Goal: Task Accomplishment & Management: Use online tool/utility

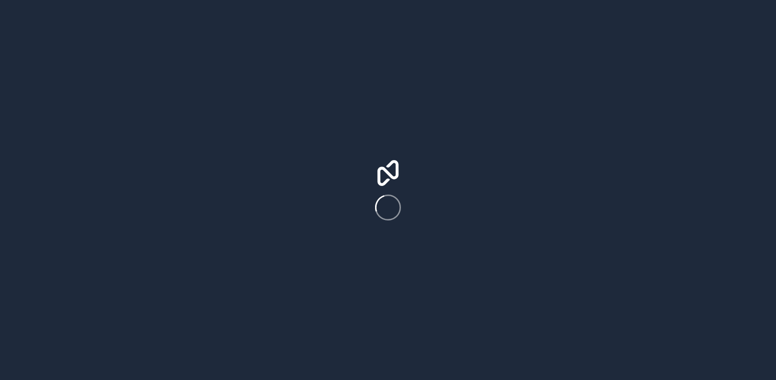
click at [664, 328] on div at bounding box center [388, 190] width 776 height 380
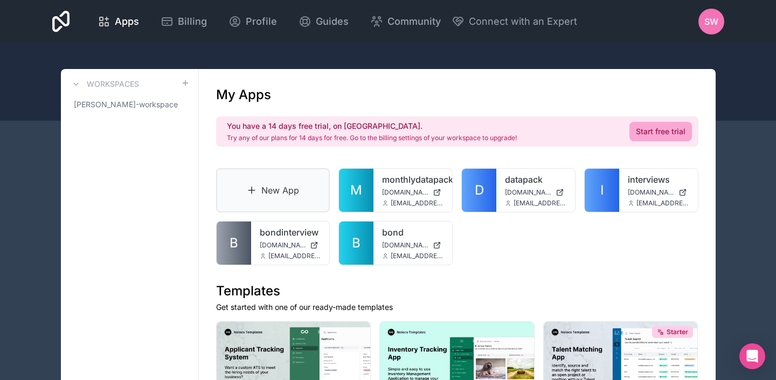
click at [266, 185] on link "New App" at bounding box center [273, 190] width 114 height 44
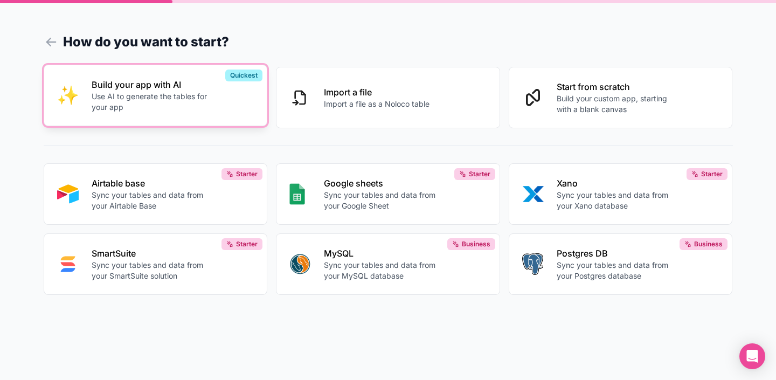
click at [169, 110] on p "Use AI to generate the tables for your app" at bounding box center [152, 102] width 120 height 22
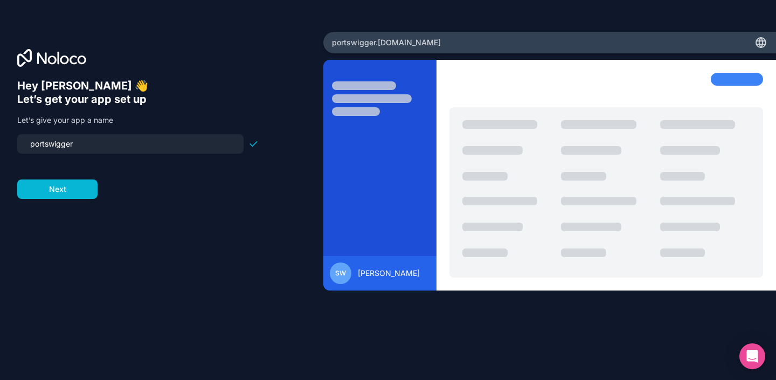
drag, startPoint x: 92, startPoint y: 146, endPoint x: 13, endPoint y: 144, distance: 79.3
click at [13, 144] on div "Hey [PERSON_NAME] 👋 Let’s get your app set up Let’s give your app a name portsw…" at bounding box center [161, 190] width 323 height 317
type input "datatracker"
click at [68, 192] on button "Next" at bounding box center [57, 189] width 80 height 19
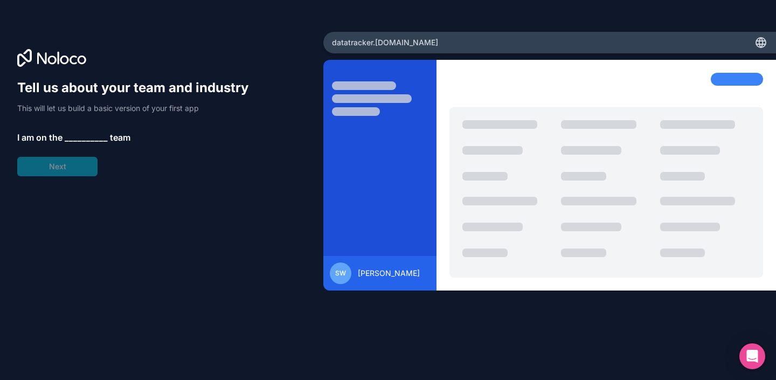
click at [89, 137] on span "__________" at bounding box center [86, 137] width 43 height 13
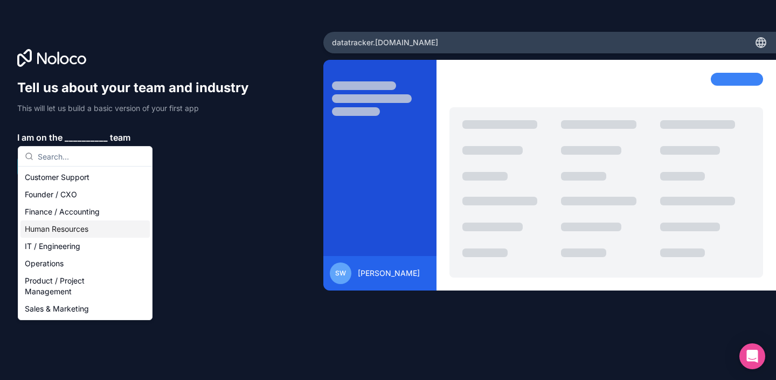
click at [122, 233] on div "Human Resources" at bounding box center [84, 229] width 129 height 17
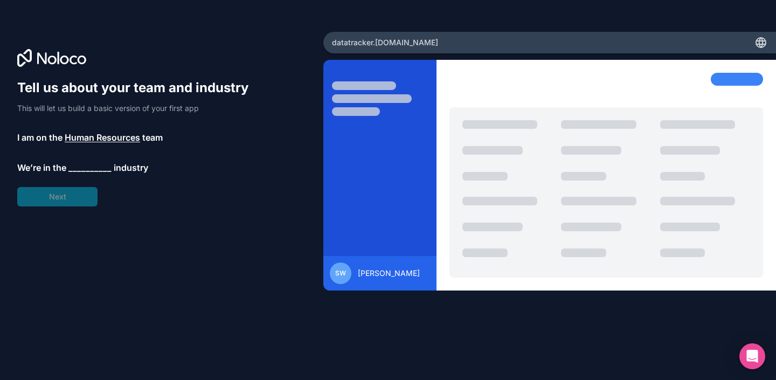
click at [104, 167] on span "__________" at bounding box center [89, 167] width 43 height 13
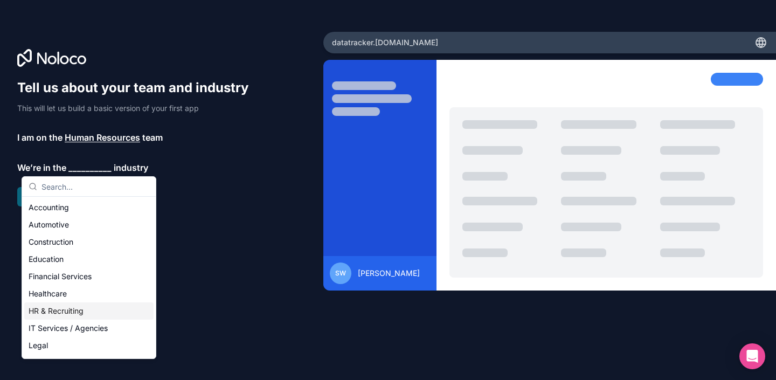
click at [81, 313] on div "HR & Recruiting" at bounding box center [88, 310] width 129 height 17
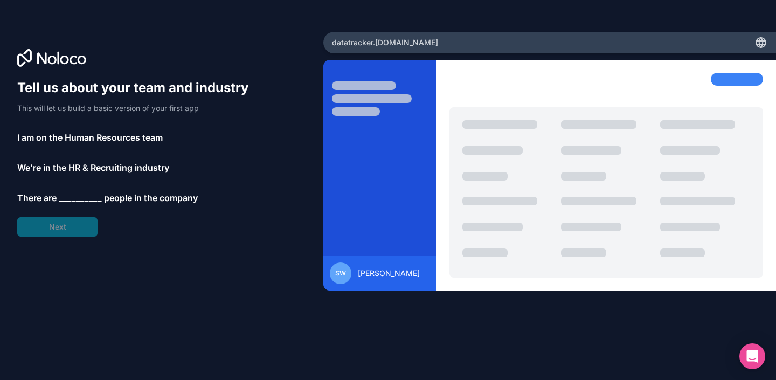
click at [91, 194] on span "__________" at bounding box center [80, 197] width 43 height 13
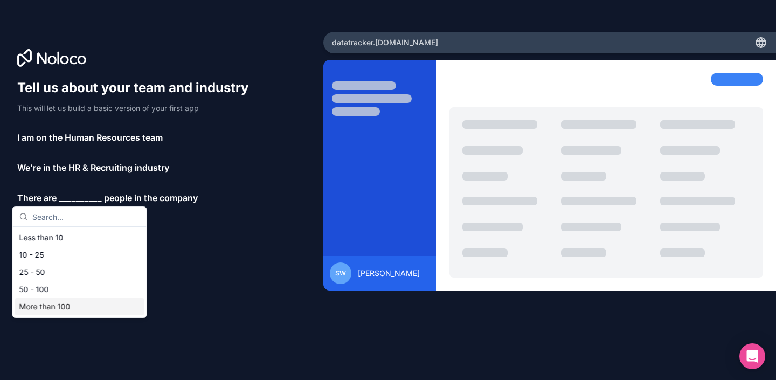
click at [45, 304] on div "More than 100" at bounding box center [79, 306] width 129 height 17
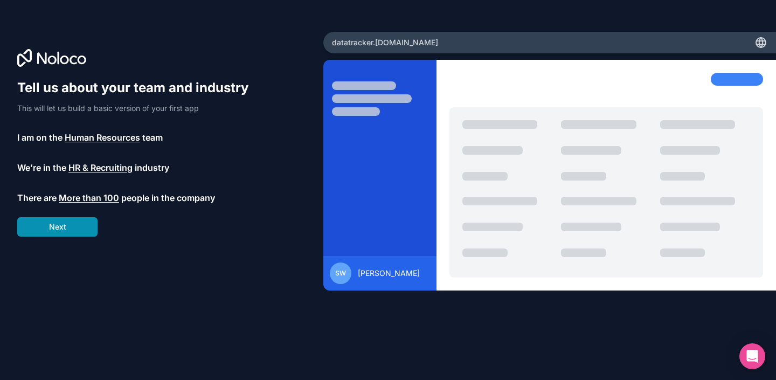
click at [91, 231] on button "Next" at bounding box center [57, 226] width 80 height 19
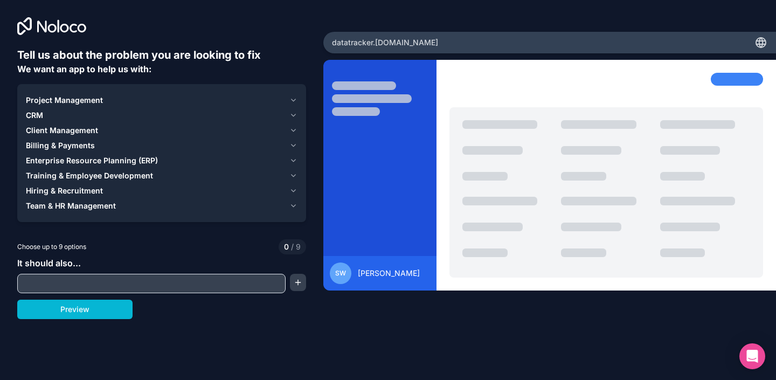
click at [291, 192] on icon "button" at bounding box center [294, 191] width 8 height 9
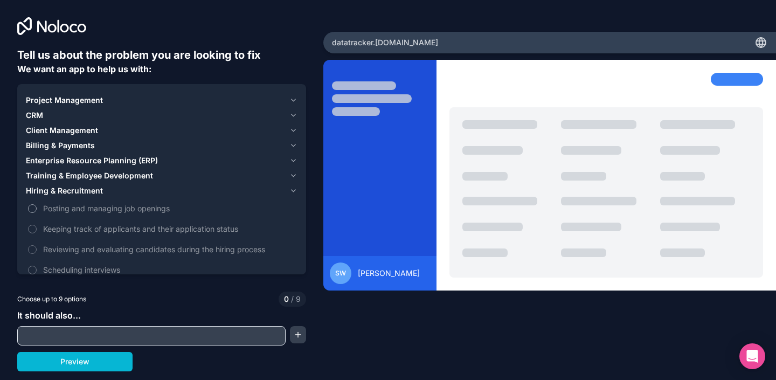
click at [129, 209] on span "Posting and managing job openings" at bounding box center [169, 208] width 252 height 11
click at [37, 209] on button "Posting and managing job openings" at bounding box center [32, 208] width 9 height 9
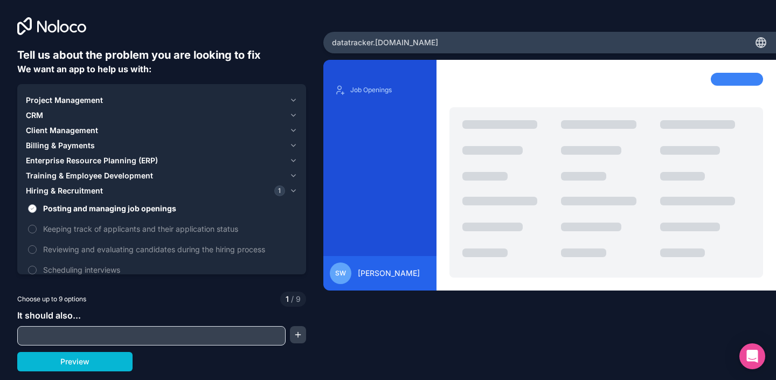
click at [69, 209] on span "Posting and managing job openings" at bounding box center [169, 208] width 252 height 11
click at [37, 209] on button "Posting and managing job openings" at bounding box center [32, 208] width 9 height 9
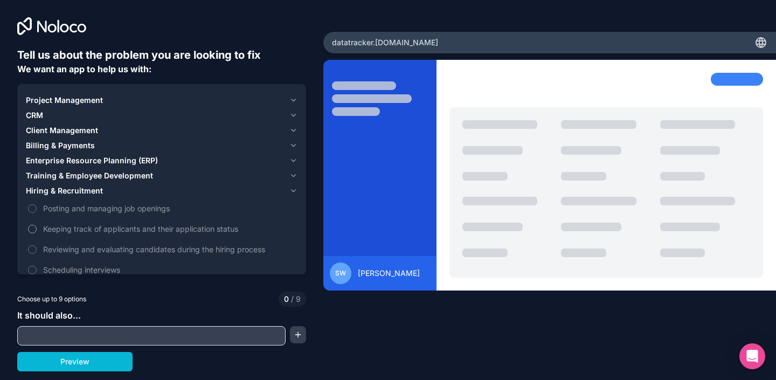
click at [115, 231] on span "Keeping track of applicants and their application status" at bounding box center [169, 228] width 252 height 11
click at [37, 231] on button "Keeping track of applicants and their application status" at bounding box center [32, 229] width 9 height 9
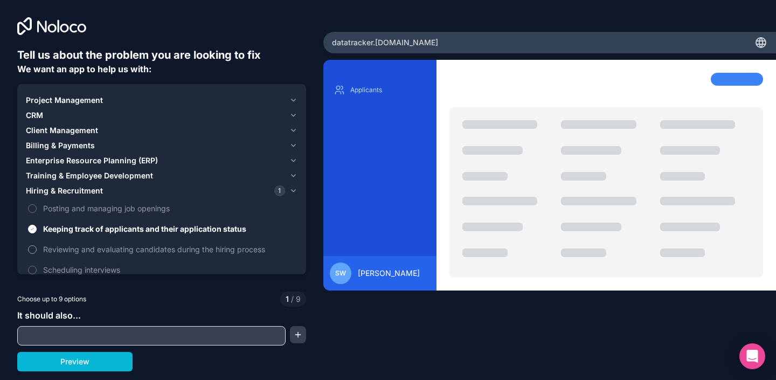
click at [114, 255] on label "Reviewing and evaluating candidates during the hiring process" at bounding box center [162, 249] width 272 height 20
click at [37, 254] on button "Reviewing and evaluating candidates during the hiring process" at bounding box center [32, 249] width 9 height 9
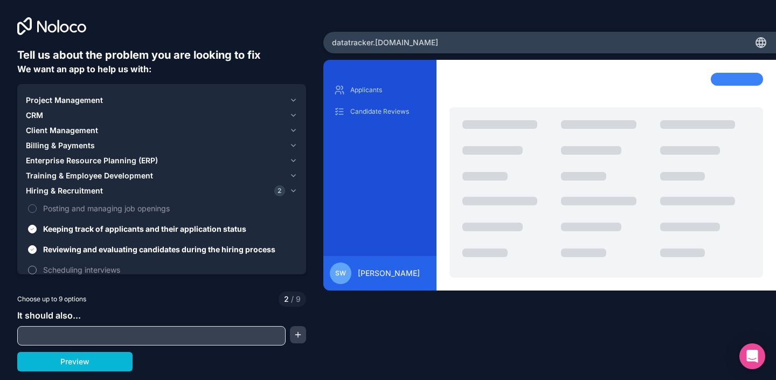
click at [108, 268] on span "Scheduling interviews" at bounding box center [169, 269] width 252 height 11
click at [37, 268] on button "Scheduling interviews" at bounding box center [32, 270] width 9 height 9
click at [49, 115] on div "CRM" at bounding box center [155, 115] width 259 height 11
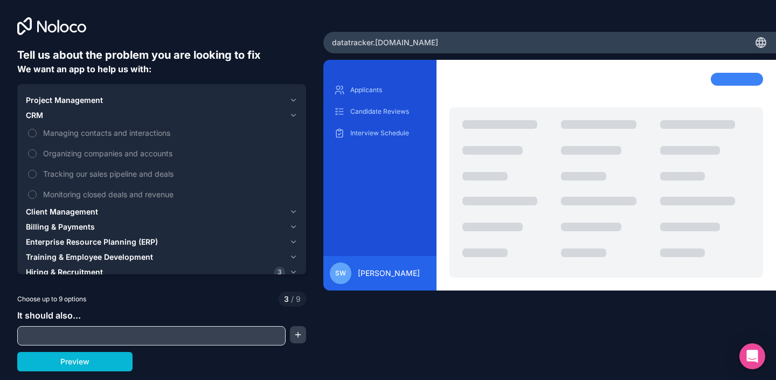
click at [294, 116] on icon "button" at bounding box center [294, 115] width 8 height 9
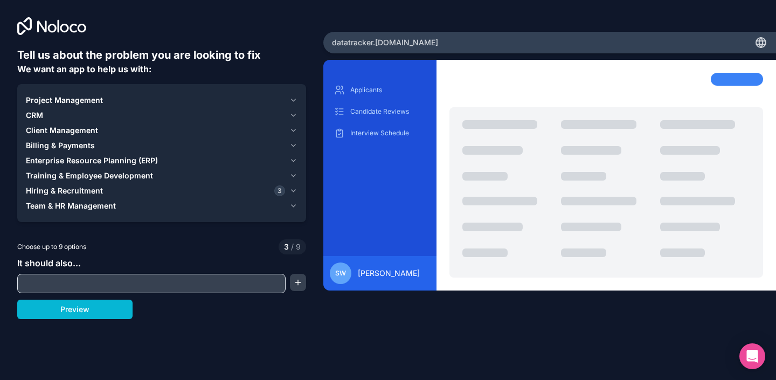
click at [290, 191] on icon "button" at bounding box center [294, 191] width 8 height 9
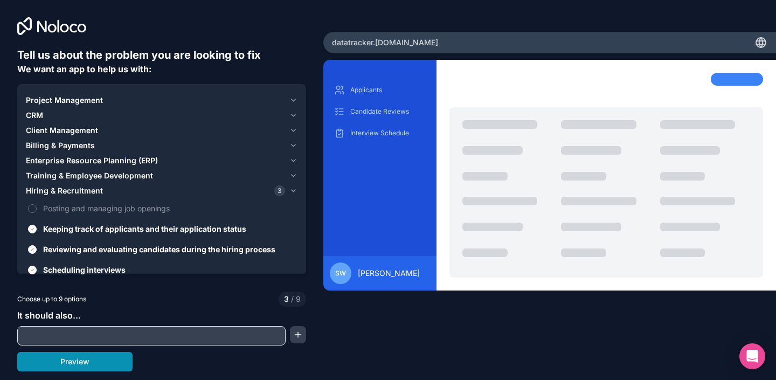
click at [99, 363] on button "Preview" at bounding box center [74, 361] width 115 height 19
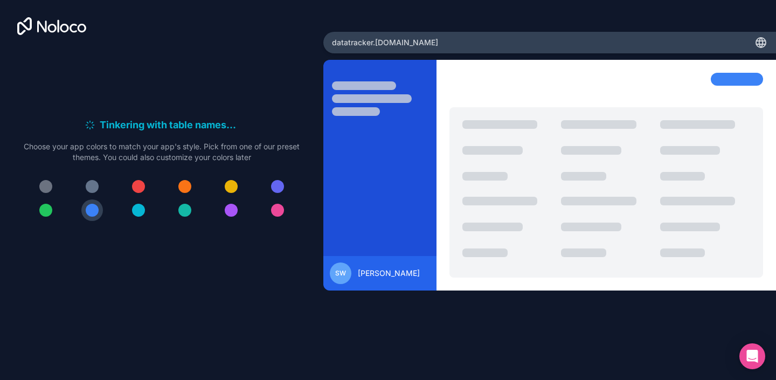
click at [191, 187] on div at bounding box center [184, 186] width 13 height 13
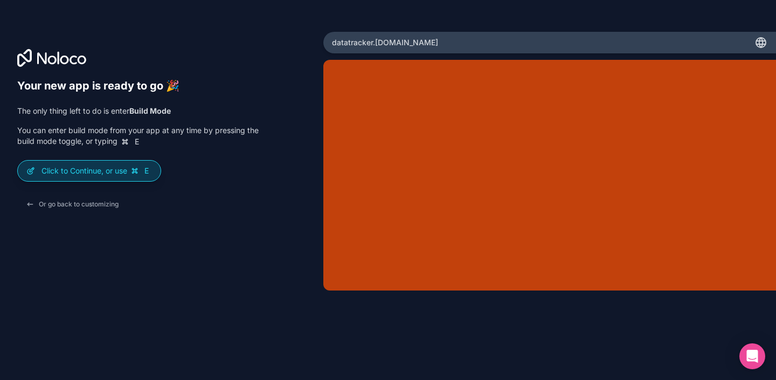
click at [87, 174] on p "Click to Continue, or use E" at bounding box center [97, 171] width 111 height 11
